Goal: Download file/media

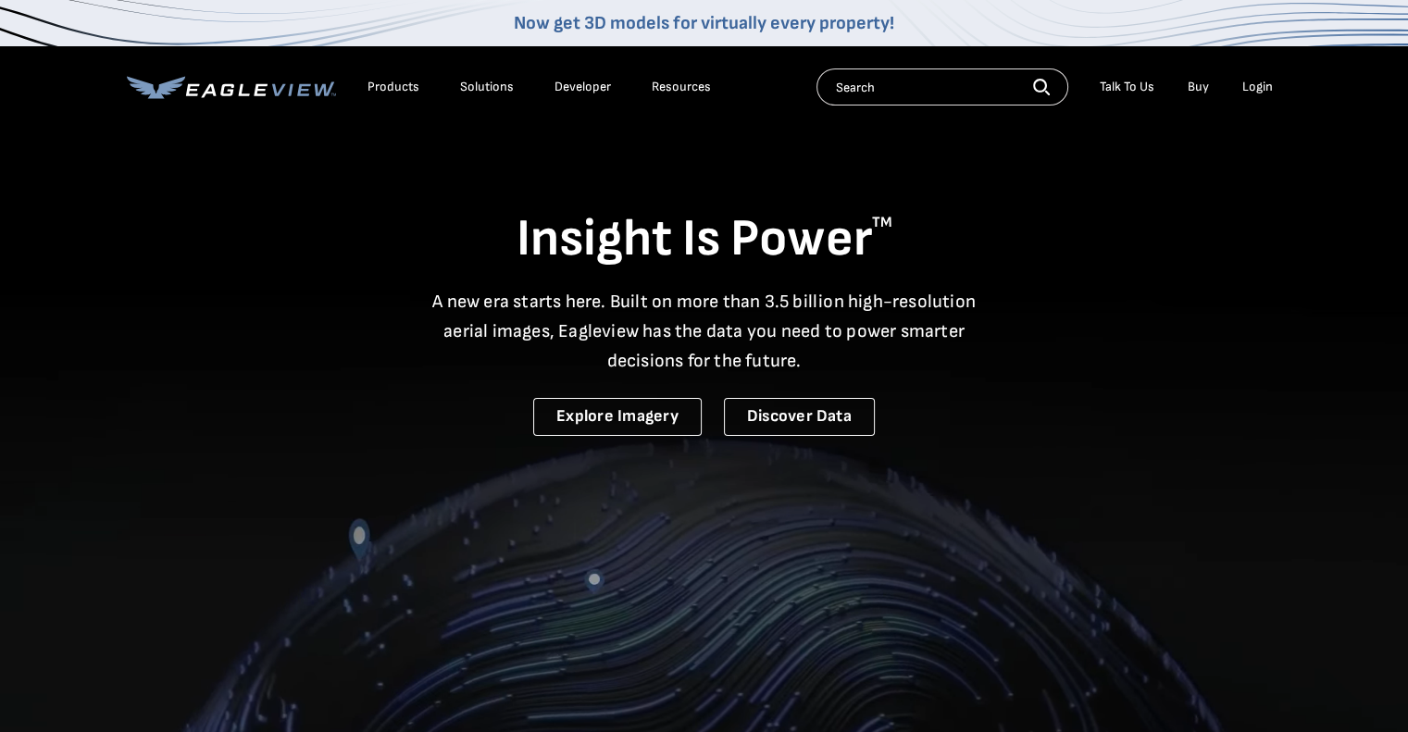
click at [1253, 76] on li "Login" at bounding box center [1257, 87] width 49 height 28
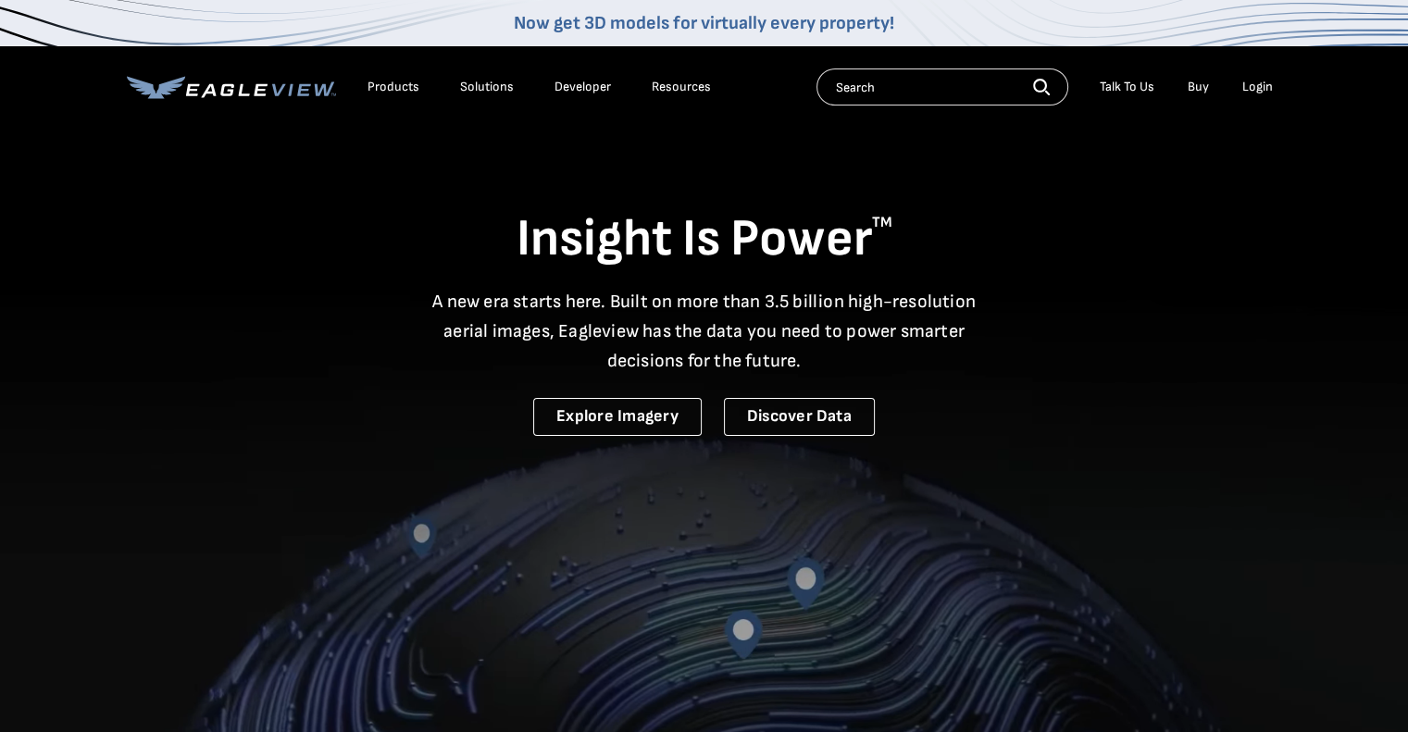
click at [1255, 77] on li "Login" at bounding box center [1257, 87] width 49 height 28
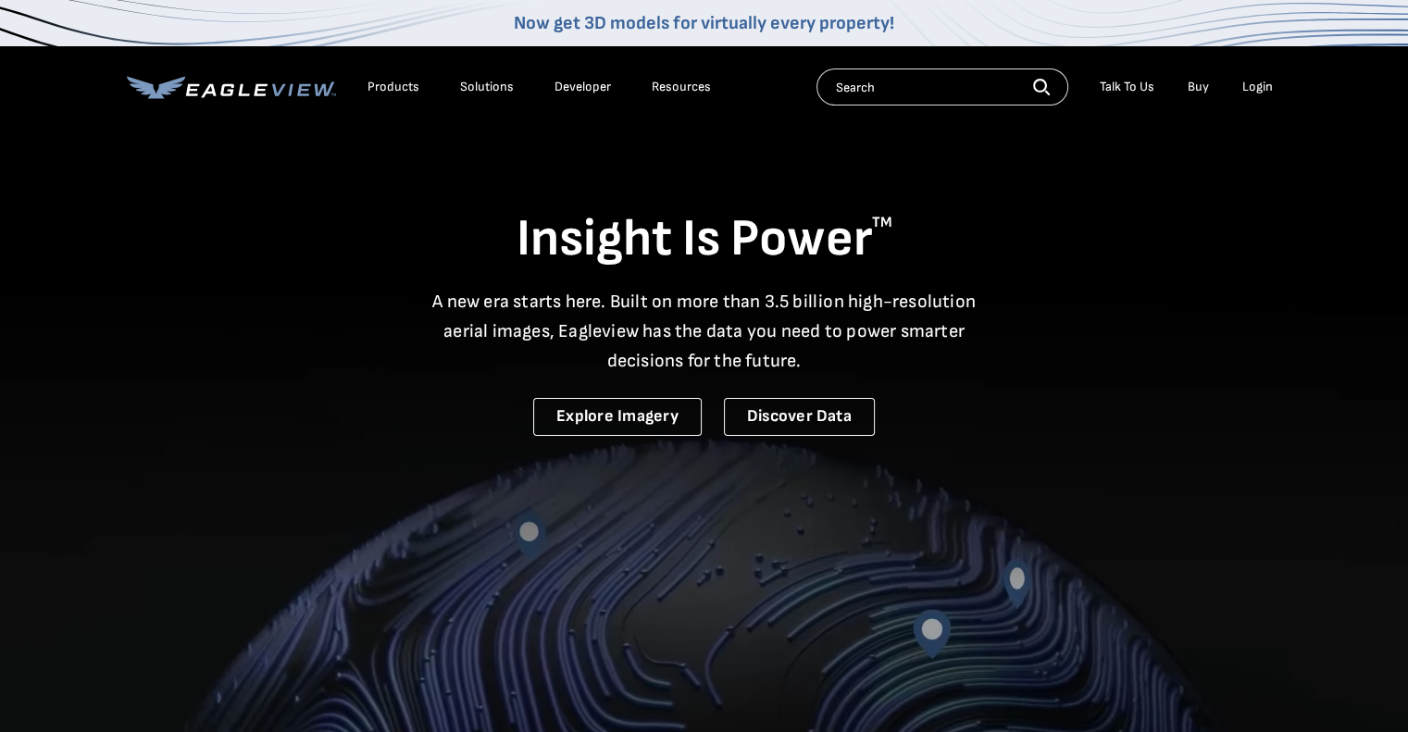
click at [1259, 82] on div "Login" at bounding box center [1258, 87] width 31 height 17
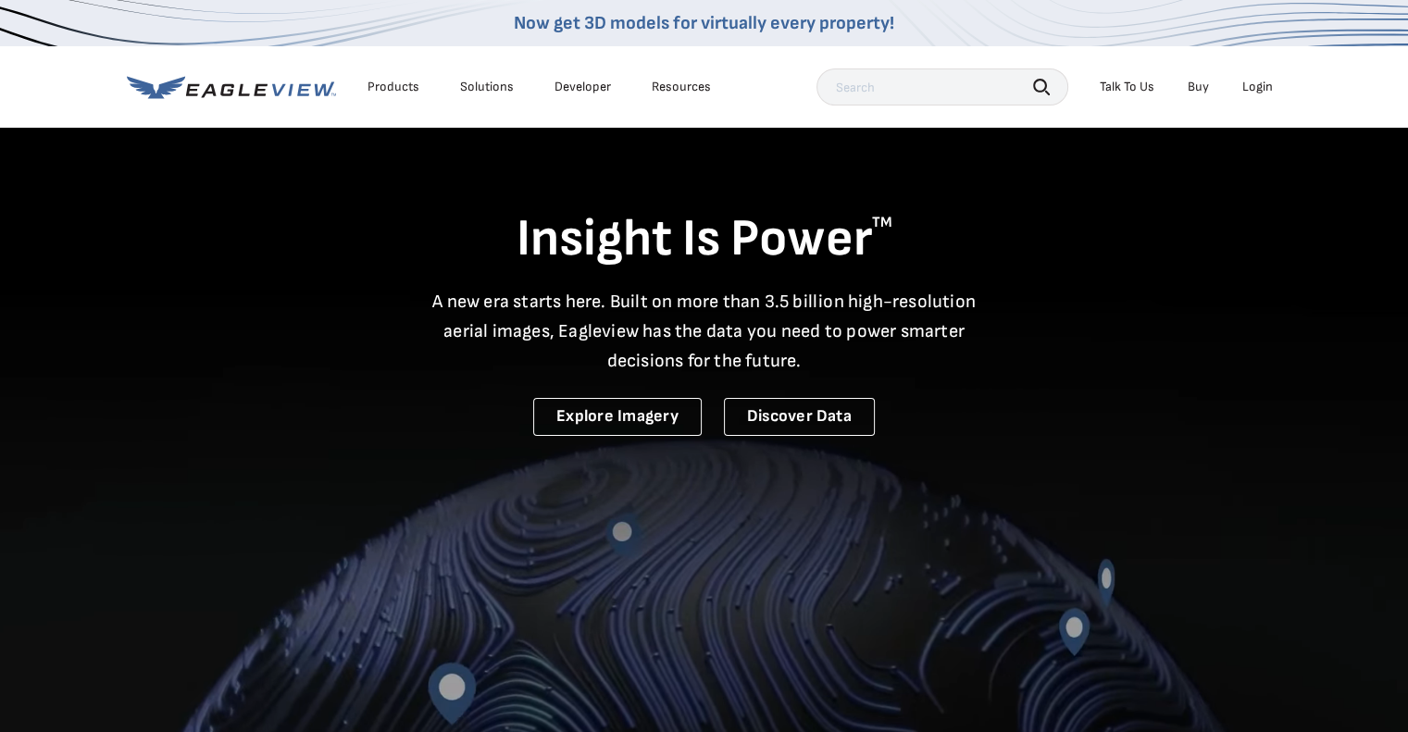
click at [1254, 84] on div "Login" at bounding box center [1258, 87] width 31 height 17
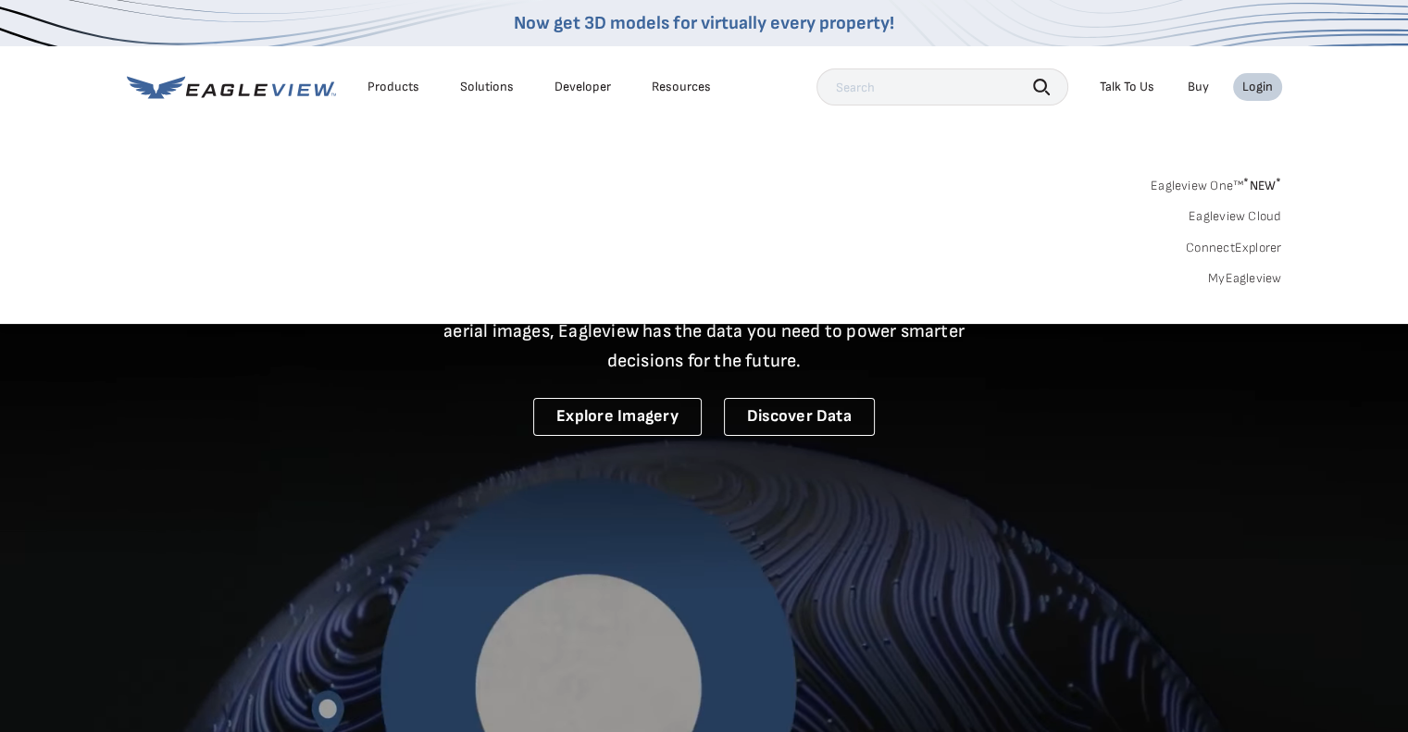
click at [1257, 262] on div "Eagleview One™ * NEW * Eagleview Cloud ConnectExplorer MyEagleview" at bounding box center [705, 229] width 1156 height 115
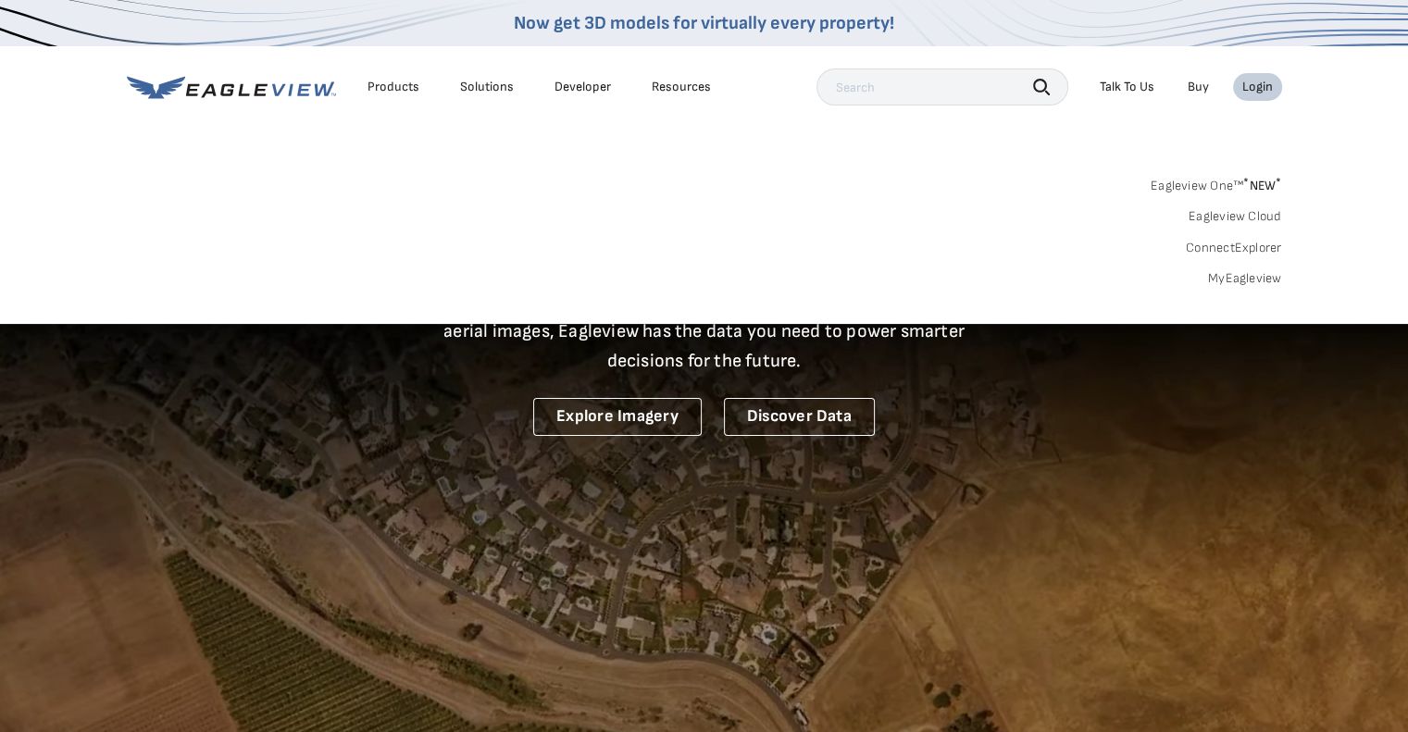
click at [1251, 271] on link "MyEagleview" at bounding box center [1245, 278] width 74 height 17
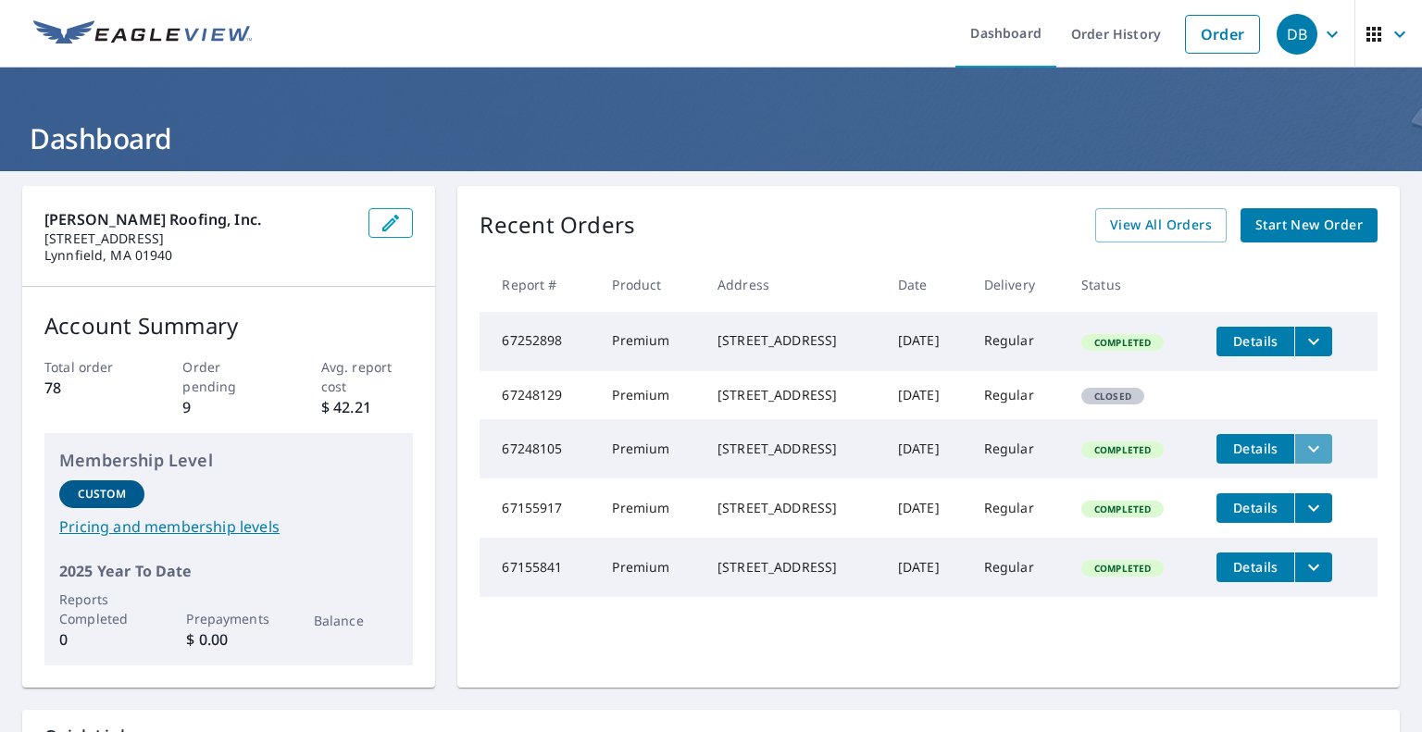
click at [1310, 460] on icon "filesDropdownBtn-67248105" at bounding box center [1314, 449] width 22 height 22
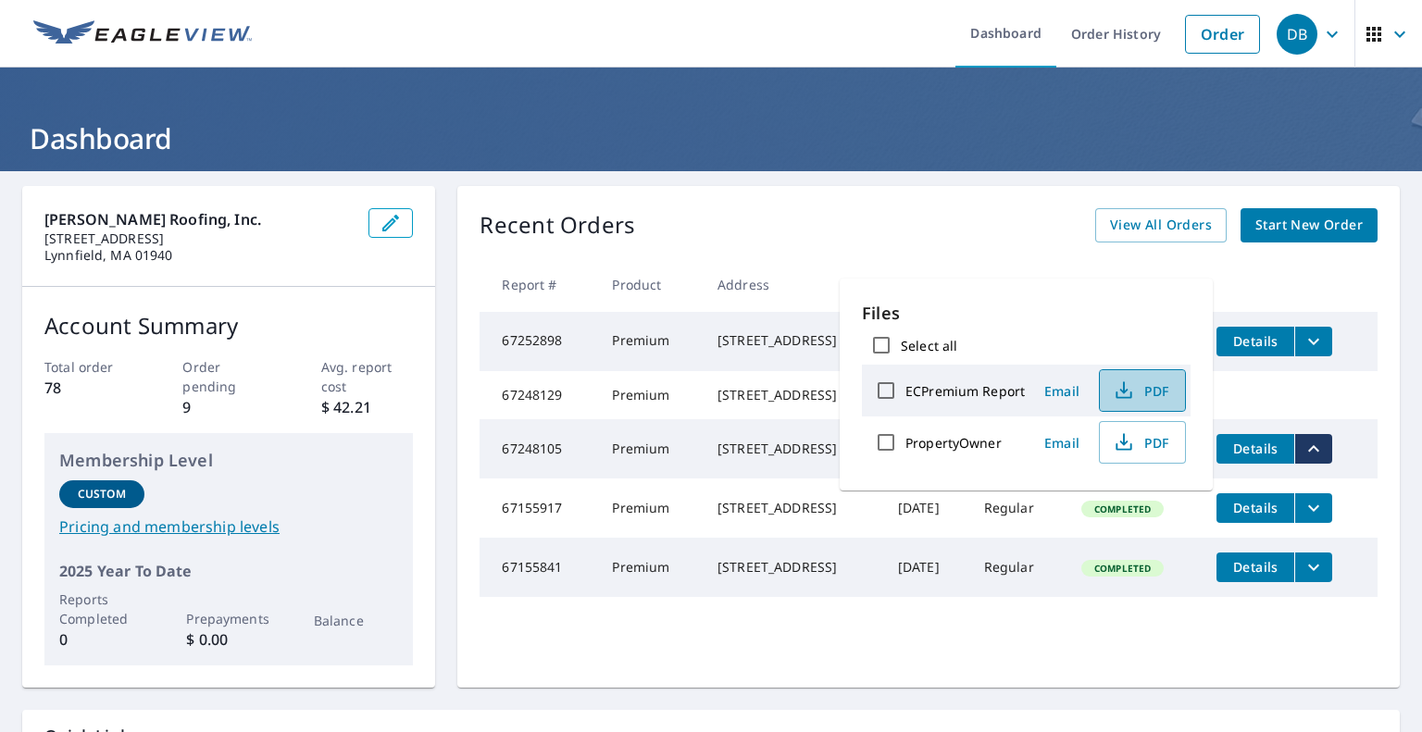
click at [1138, 396] on span "PDF" at bounding box center [1140, 391] width 59 height 22
